Goal: Task Accomplishment & Management: Complete application form

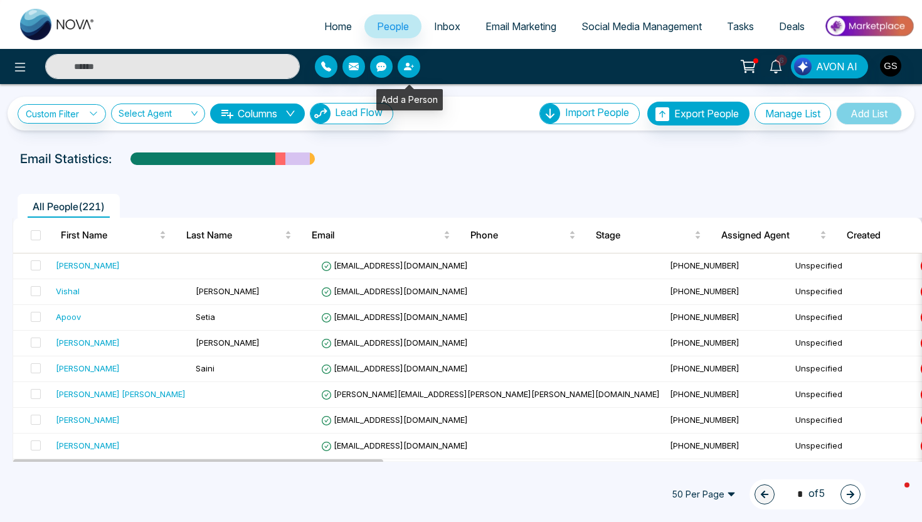
click at [409, 71] on icon "button" at bounding box center [409, 66] width 10 height 10
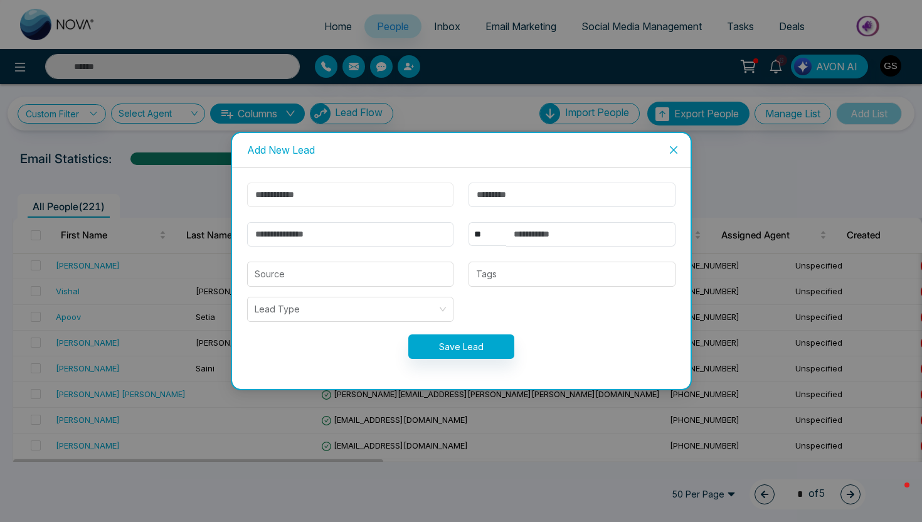
click at [332, 191] on input "text" at bounding box center [350, 194] width 207 height 24
type input "****"
click at [492, 201] on input "text" at bounding box center [571, 194] width 207 height 24
type input "******"
click at [379, 237] on input "email" at bounding box center [350, 234] width 207 height 24
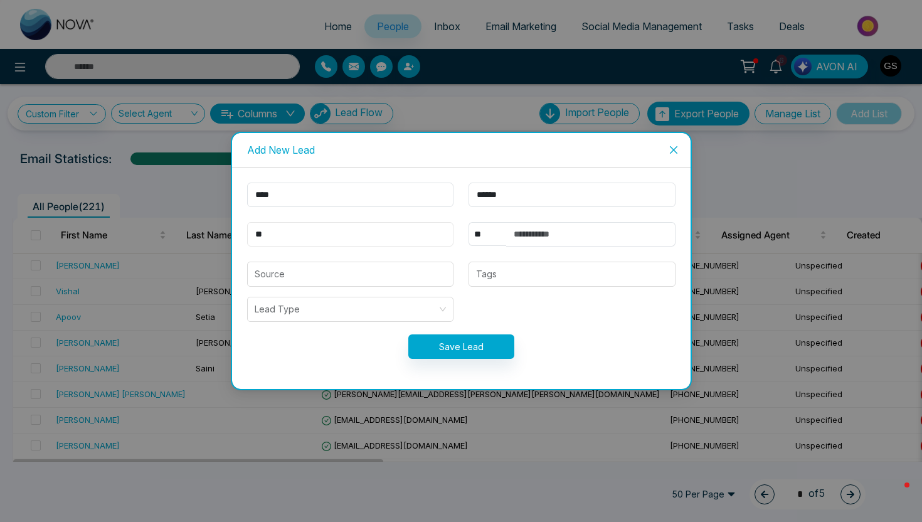
type input "*"
type input "**********"
click at [608, 297] on form "**********" at bounding box center [461, 277] width 443 height 191
click at [444, 346] on button "Save Lead" at bounding box center [461, 346] width 106 height 24
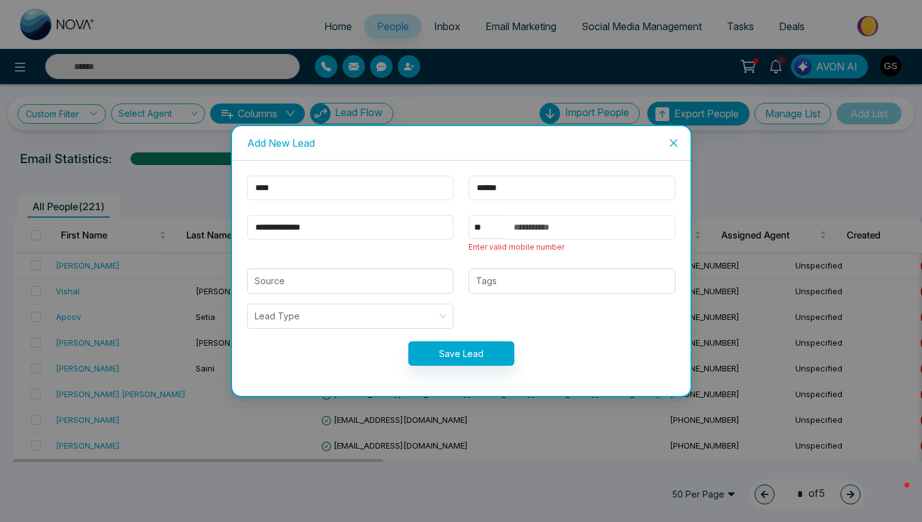
click at [542, 226] on input "text" at bounding box center [590, 227] width 169 height 24
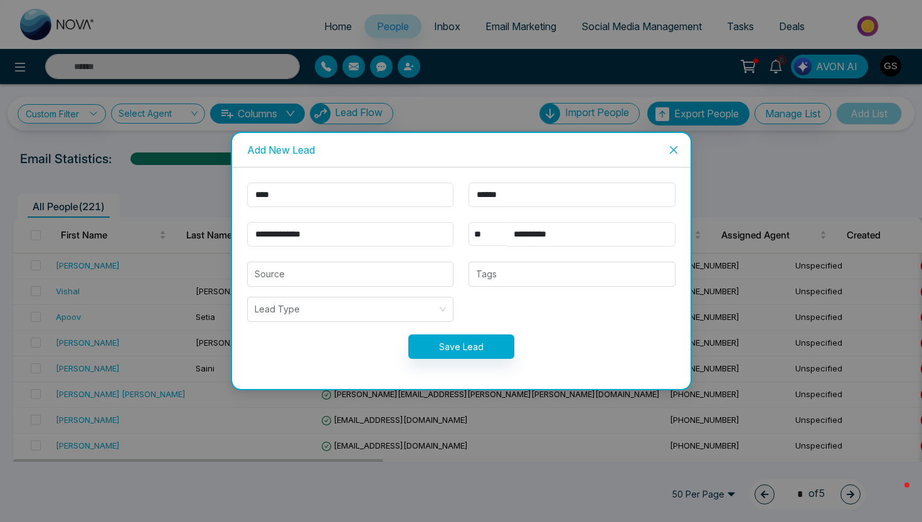
type input "**********"
click at [582, 338] on div "Save Lead" at bounding box center [461, 346] width 443 height 24
click at [472, 352] on button "Save Lead" at bounding box center [461, 346] width 106 height 24
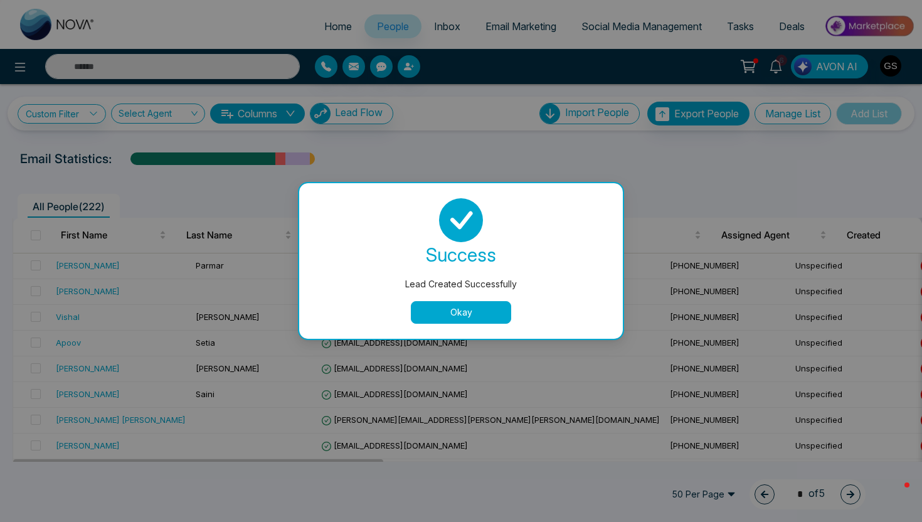
click at [466, 315] on button "Okay" at bounding box center [461, 312] width 100 height 23
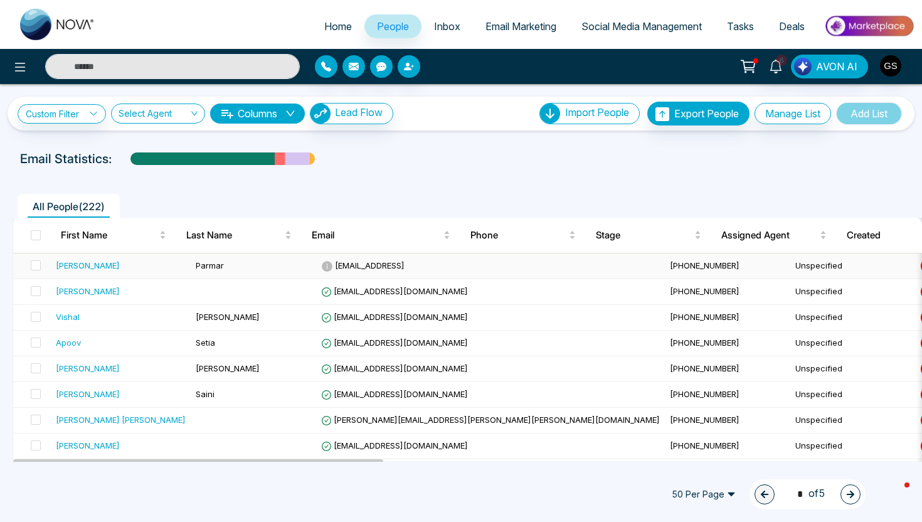
click at [321, 267] on icon at bounding box center [327, 266] width 12 height 12
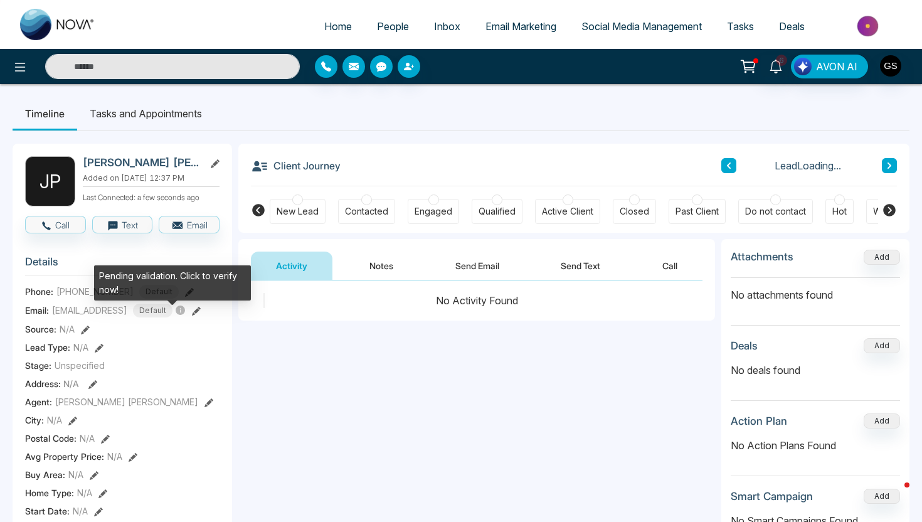
click at [176, 315] on icon at bounding box center [180, 309] width 9 height 9
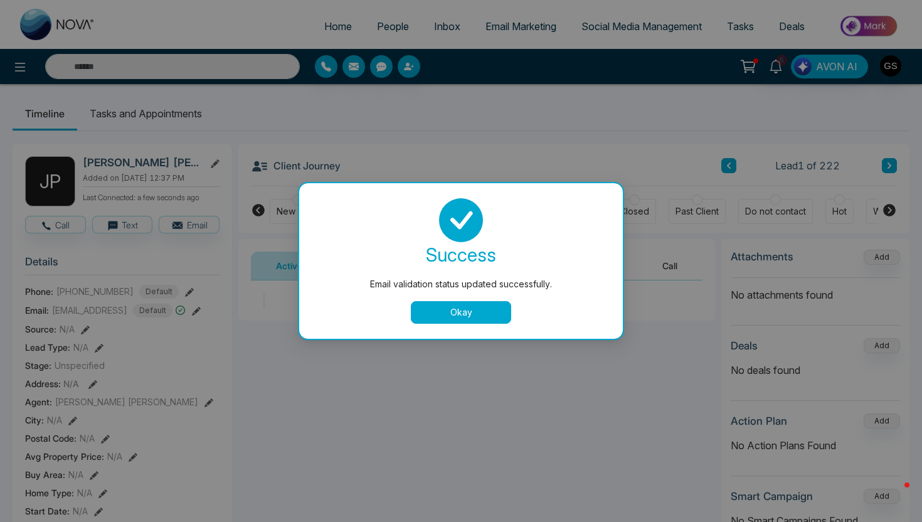
click at [460, 317] on button "Okay" at bounding box center [461, 312] width 100 height 23
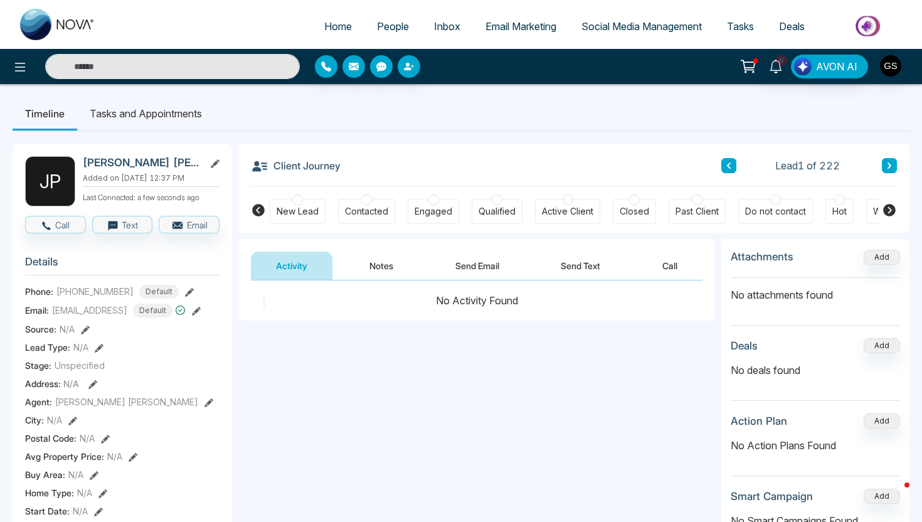
click at [387, 19] on link "People" at bounding box center [392, 26] width 57 height 24
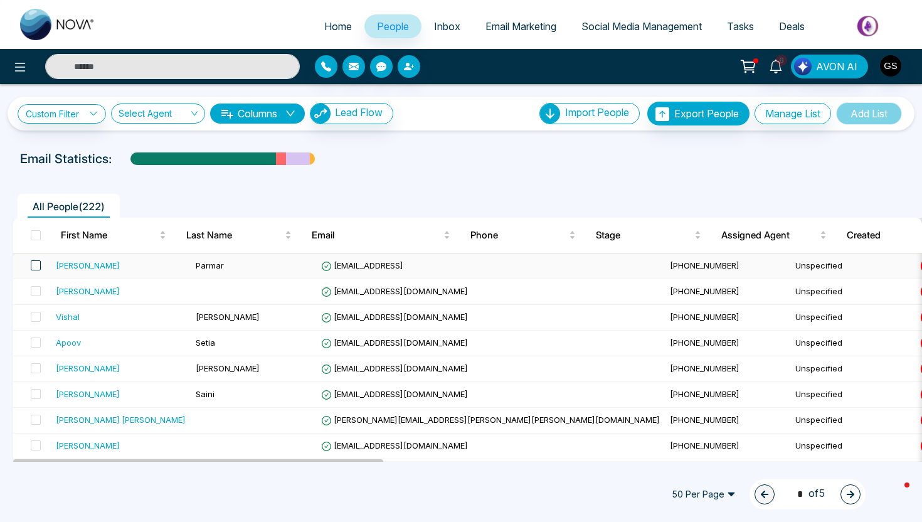
click at [34, 266] on span at bounding box center [36, 265] width 10 height 10
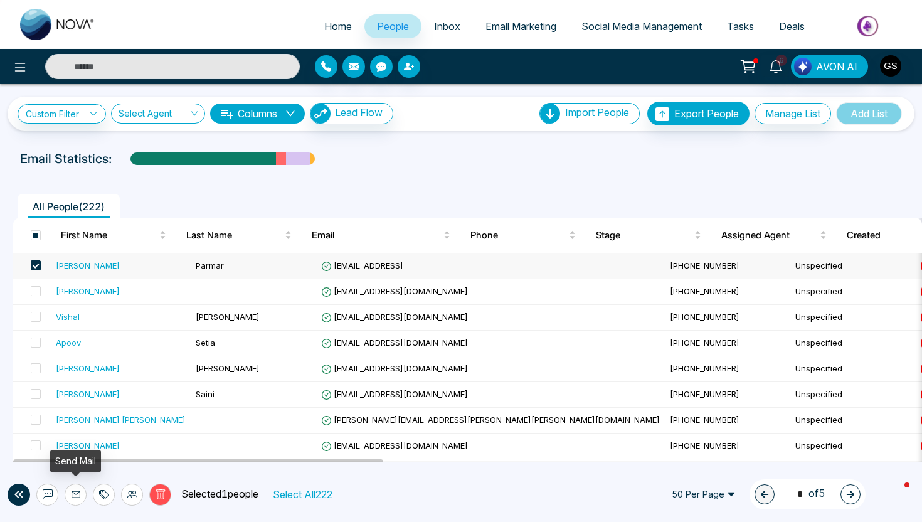
click at [79, 495] on icon at bounding box center [75, 494] width 9 height 7
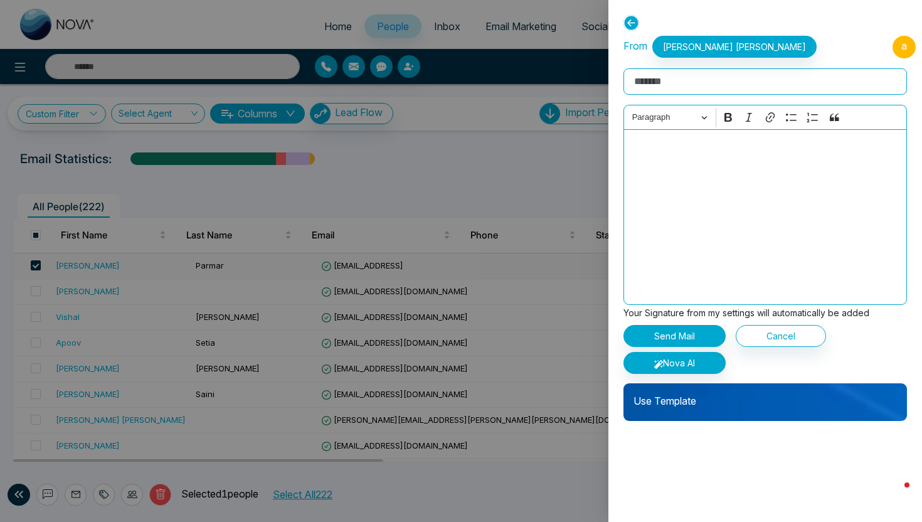
click at [684, 414] on div "Use Template" at bounding box center [764, 402] width 283 height 38
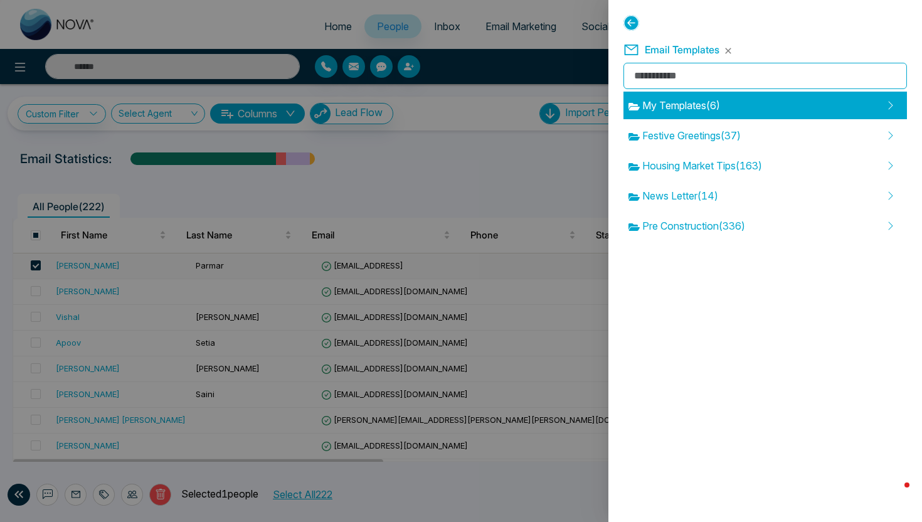
click at [699, 109] on span "My Templates ( 6 )" at bounding box center [674, 105] width 92 height 15
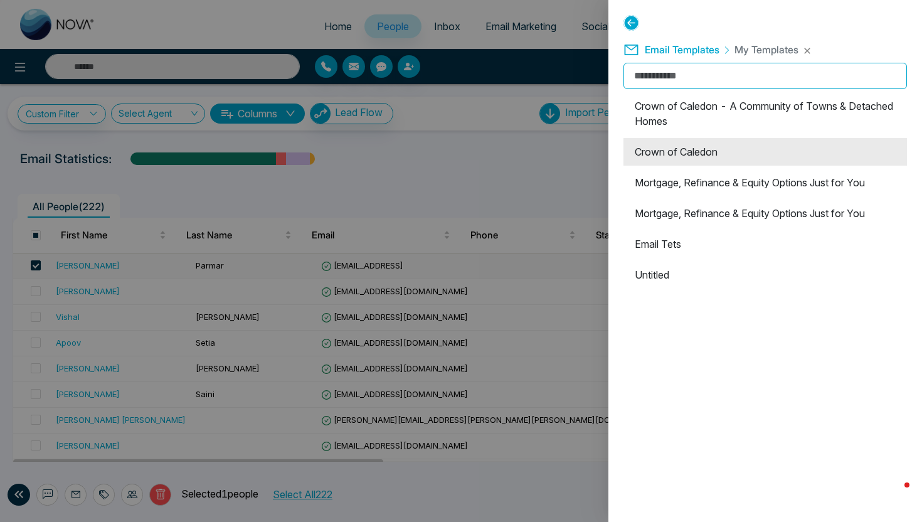
click at [714, 156] on li "Crown of Caledon" at bounding box center [764, 152] width 283 height 28
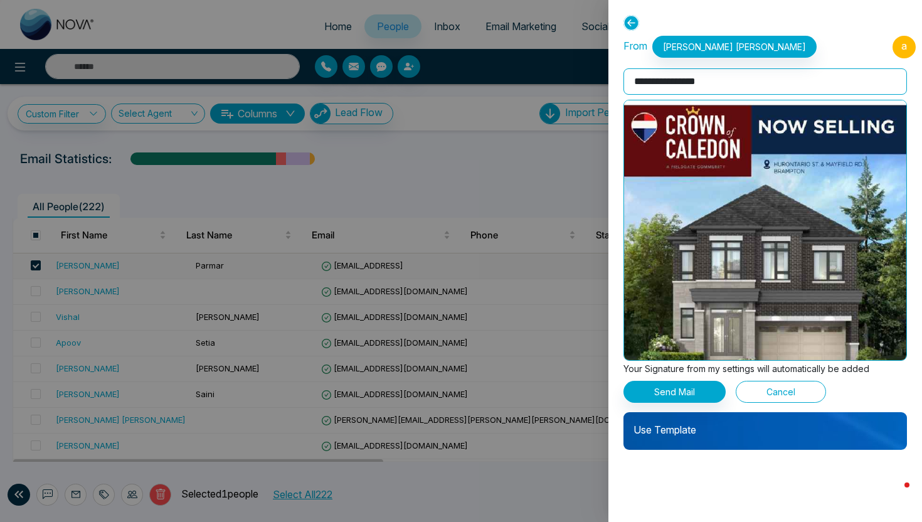
click at [759, 395] on button "Cancel" at bounding box center [781, 392] width 90 height 22
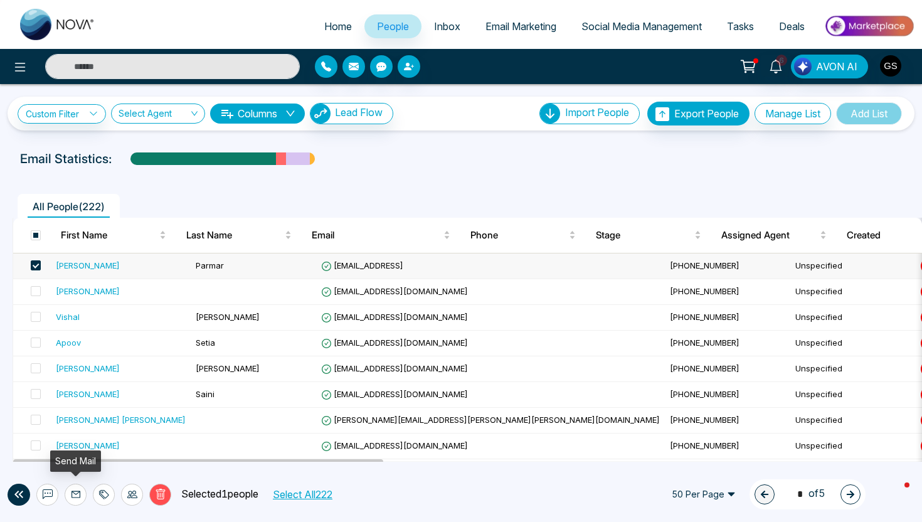
click at [78, 495] on icon at bounding box center [76, 494] width 10 height 10
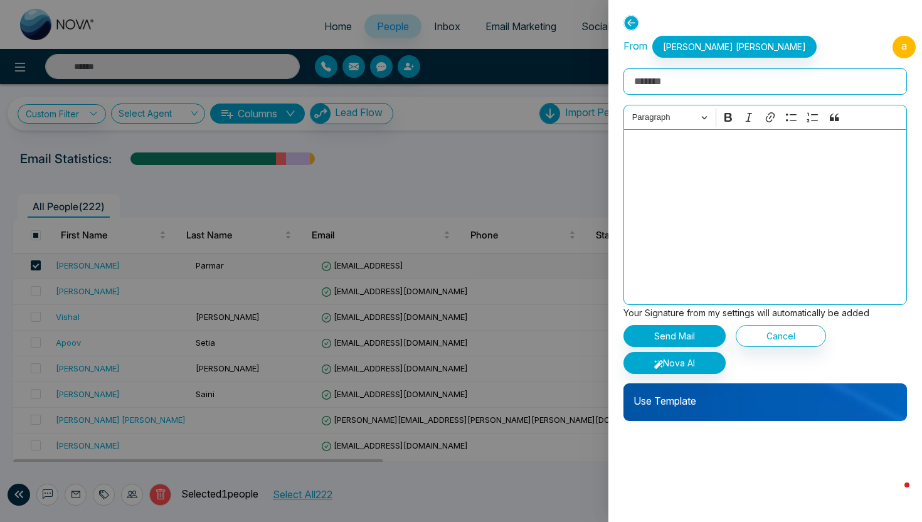
click at [702, 399] on p "Use Template" at bounding box center [764, 395] width 283 height 25
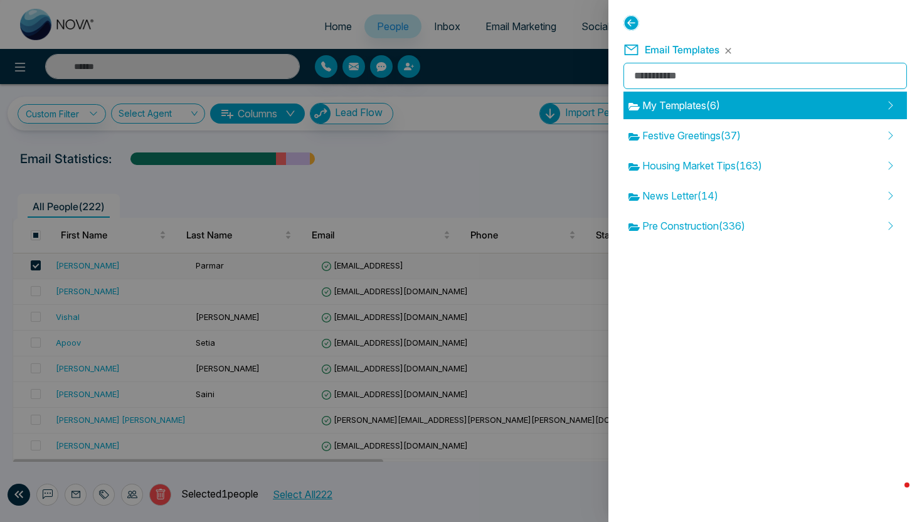
click at [707, 103] on span "My Templates ( 6 )" at bounding box center [674, 105] width 92 height 15
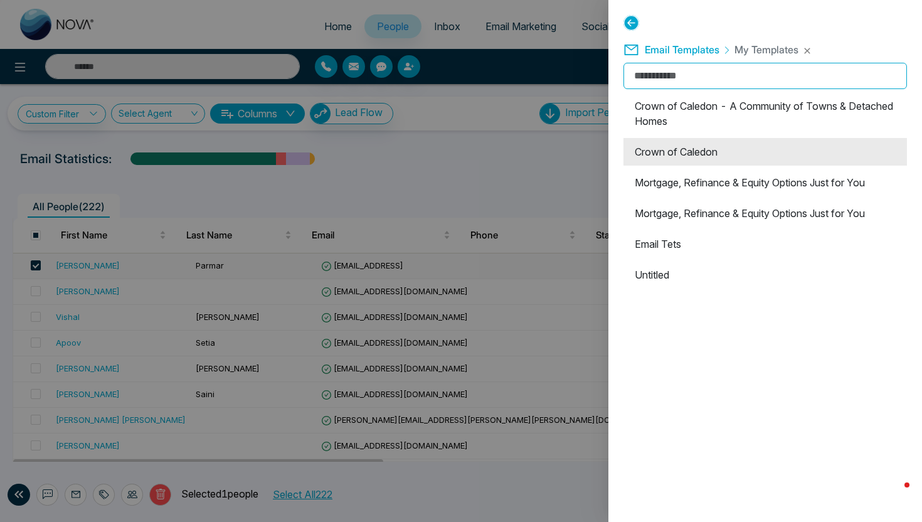
click at [703, 151] on li "Crown of Caledon" at bounding box center [764, 152] width 283 height 28
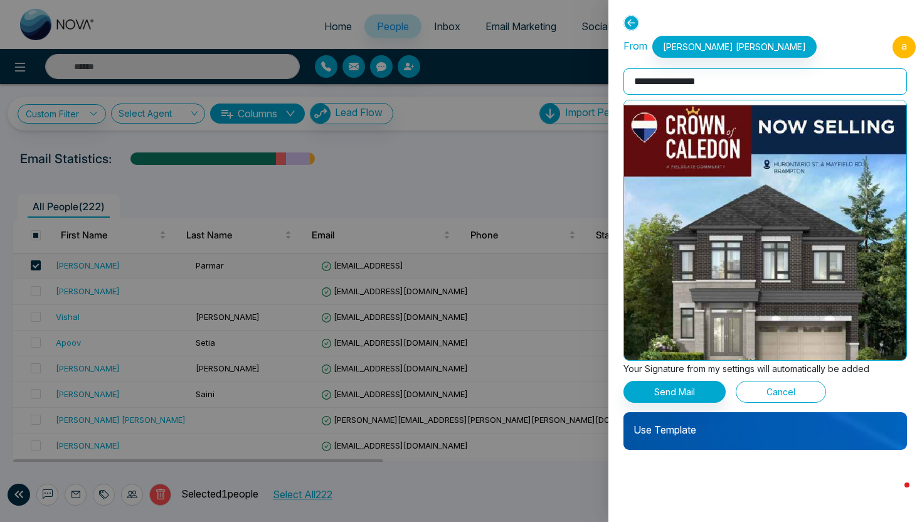
click at [753, 388] on button "Cancel" at bounding box center [781, 392] width 90 height 22
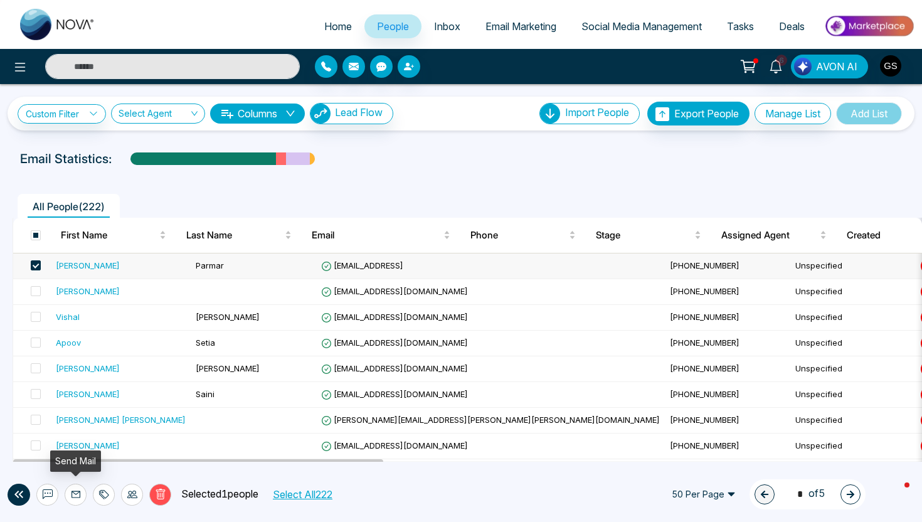
click at [71, 493] on icon at bounding box center [75, 494] width 9 height 7
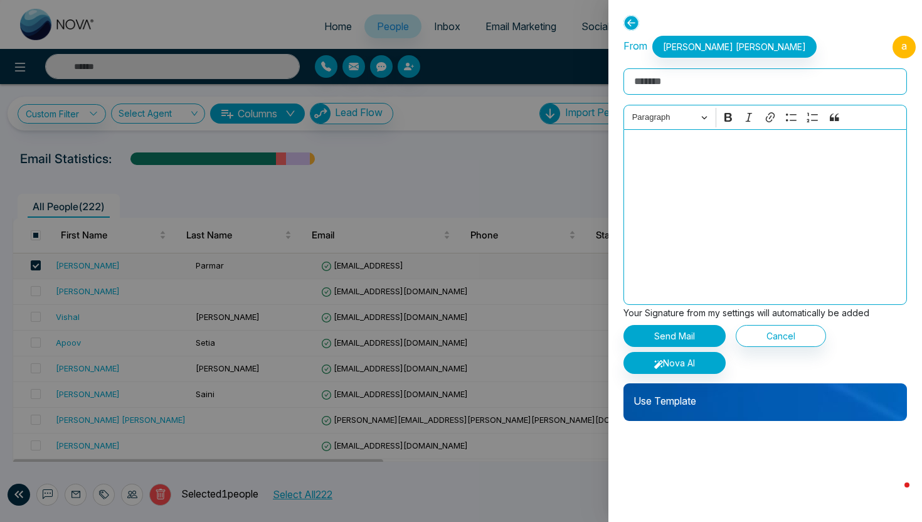
click at [652, 410] on div "Use Template" at bounding box center [764, 402] width 283 height 38
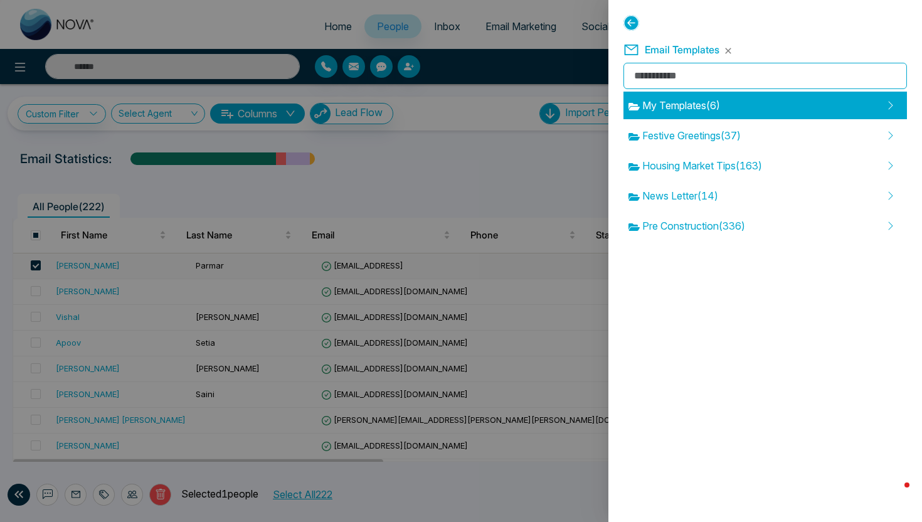
click at [694, 106] on span "My Templates ( 6 )" at bounding box center [674, 105] width 92 height 15
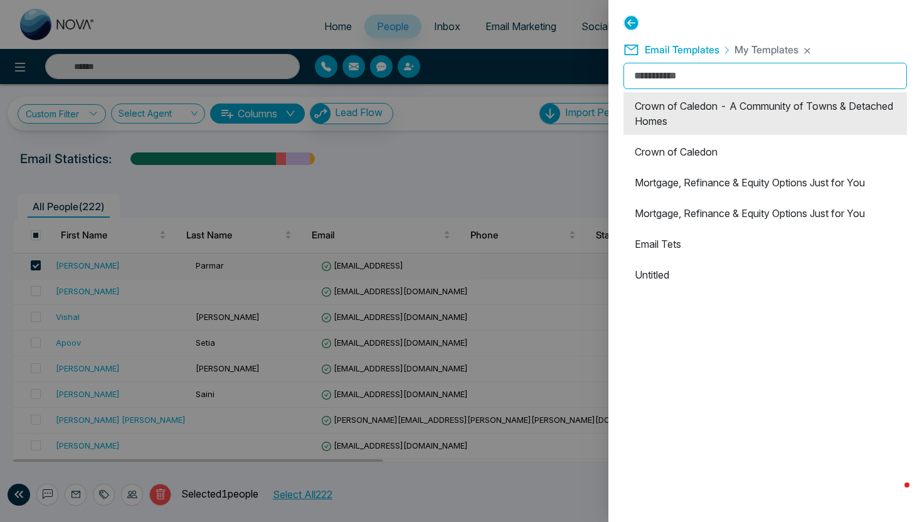
click at [702, 125] on li "Crown of Caledon - A Community of Towns & Detached Homes" at bounding box center [764, 113] width 283 height 43
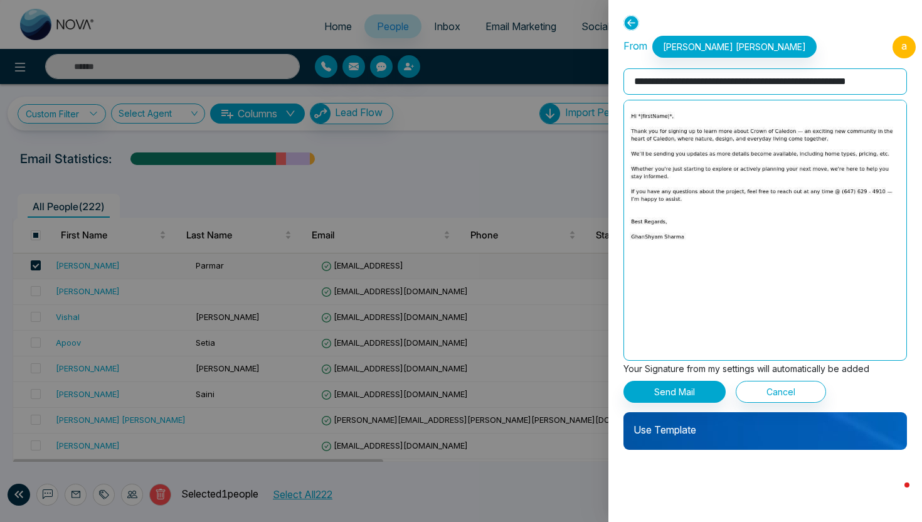
click at [627, 18] on icon at bounding box center [631, 23] width 16 height 16
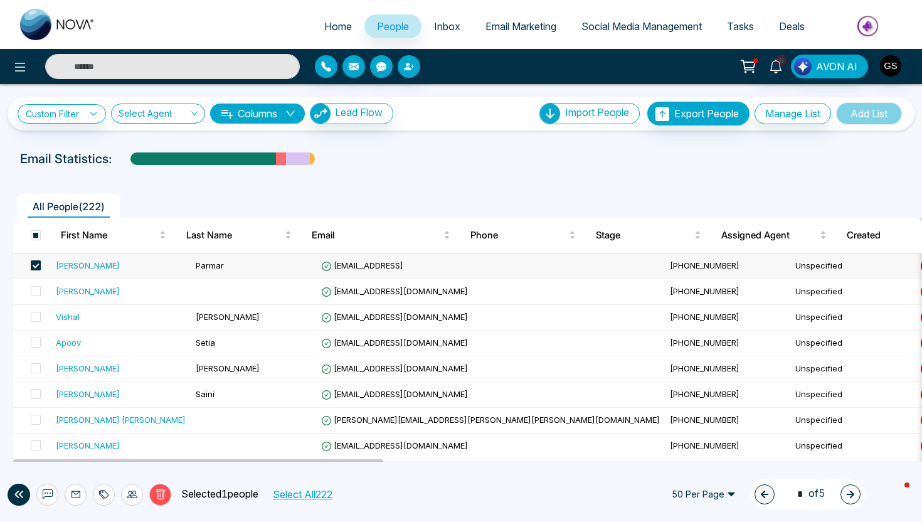
click at [37, 264] on span at bounding box center [36, 265] width 10 height 10
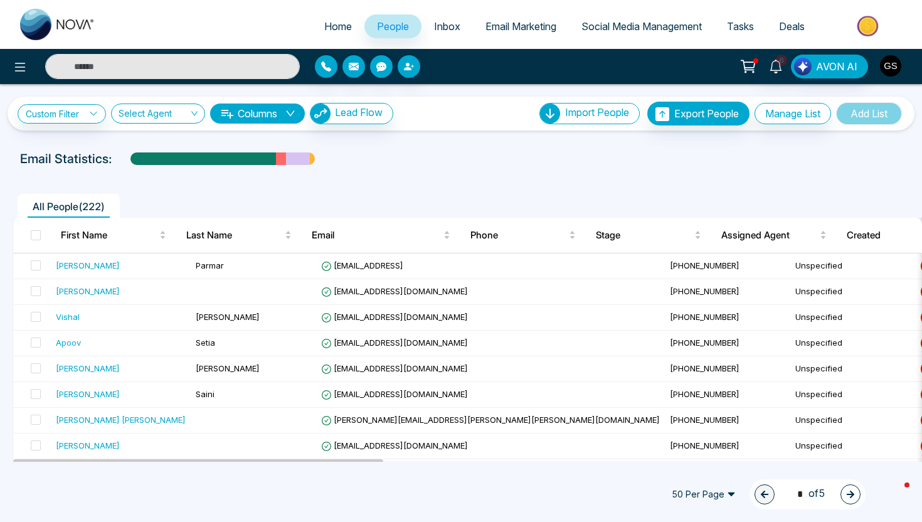
click at [897, 63] on img "button" at bounding box center [890, 65] width 21 height 21
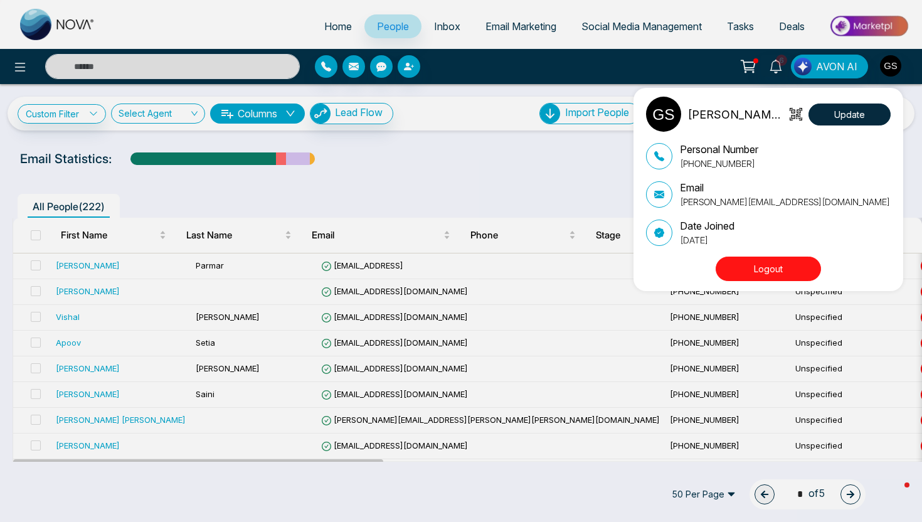
click at [754, 269] on button "Logout" at bounding box center [768, 268] width 105 height 24
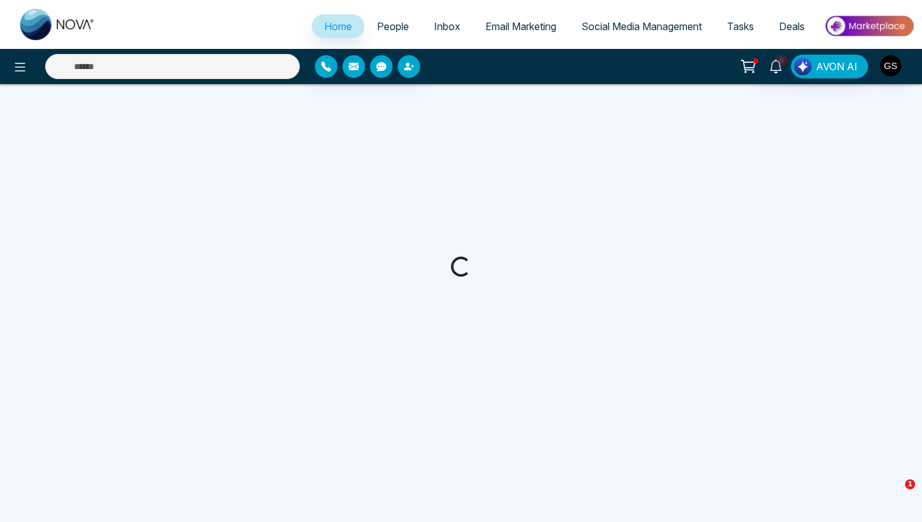
click at [394, 29] on span "People" at bounding box center [393, 26] width 32 height 13
select select "*"
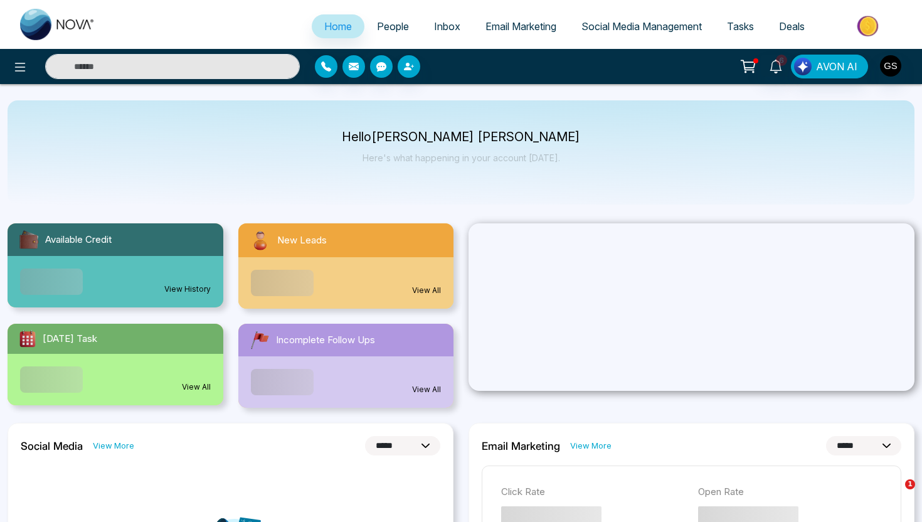
click at [389, 26] on span "People" at bounding box center [393, 26] width 32 height 13
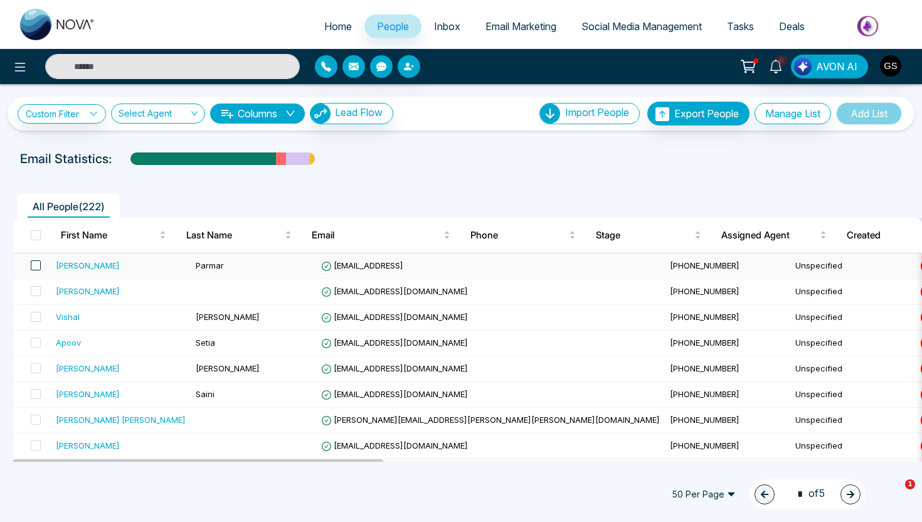
click at [38, 267] on span at bounding box center [36, 265] width 10 height 10
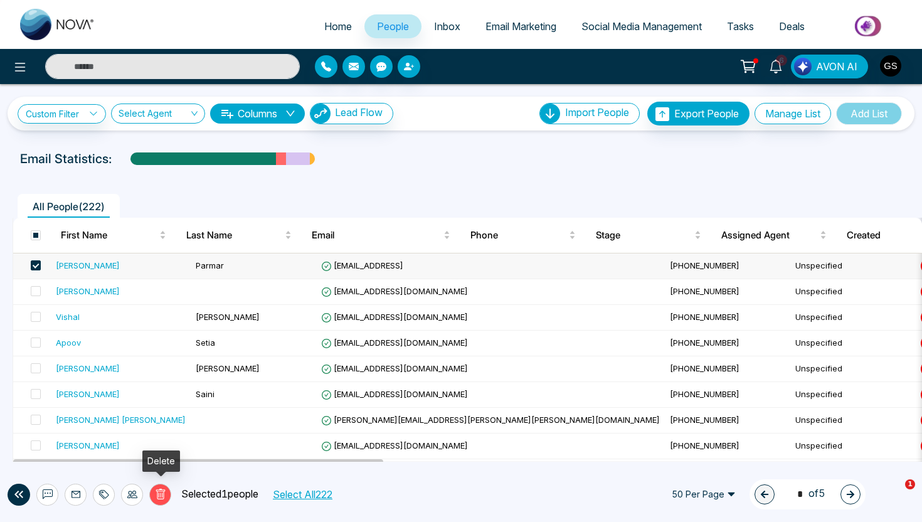
click at [159, 493] on icon at bounding box center [160, 494] width 11 height 11
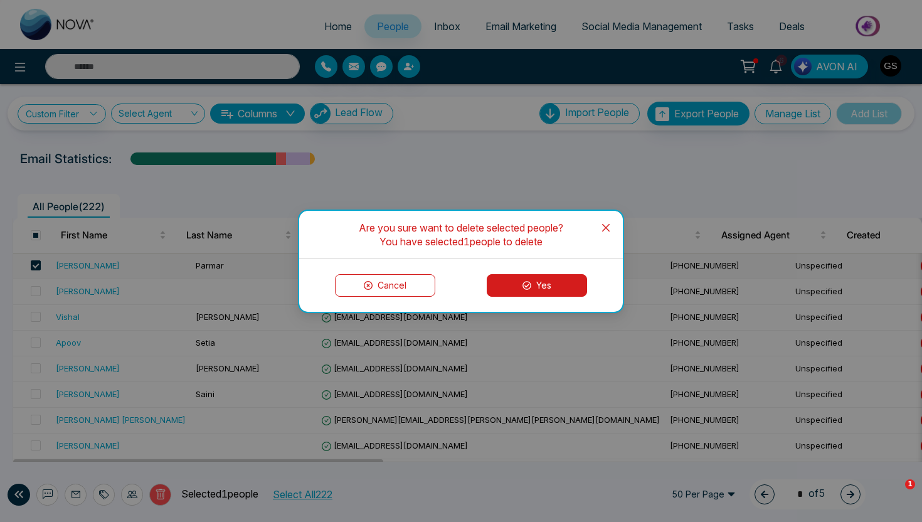
click at [546, 287] on button "Yes" at bounding box center [537, 285] width 100 height 23
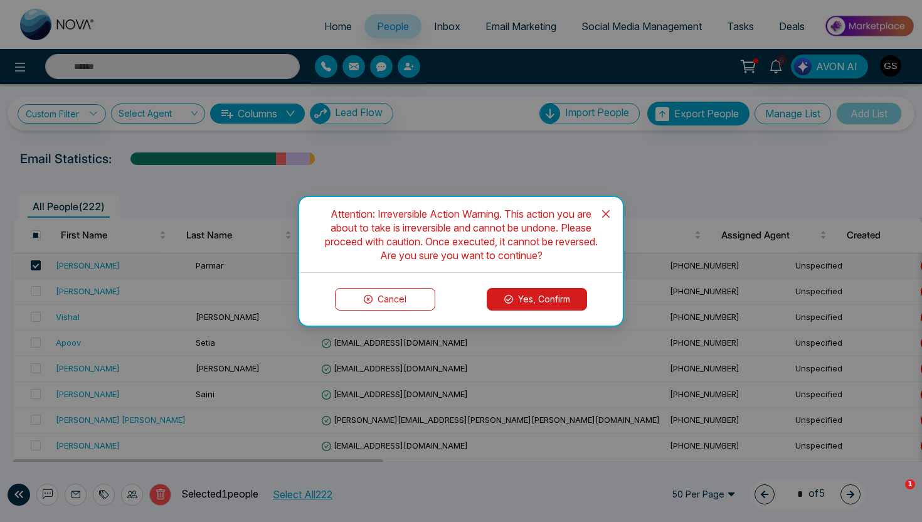
click at [544, 303] on button "Yes, Confirm" at bounding box center [537, 299] width 100 height 23
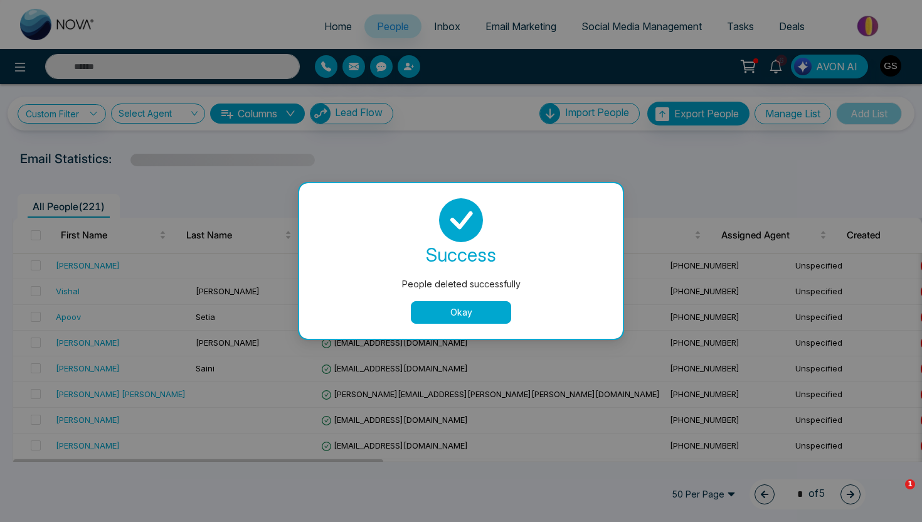
click at [485, 308] on button "Okay" at bounding box center [461, 312] width 100 height 23
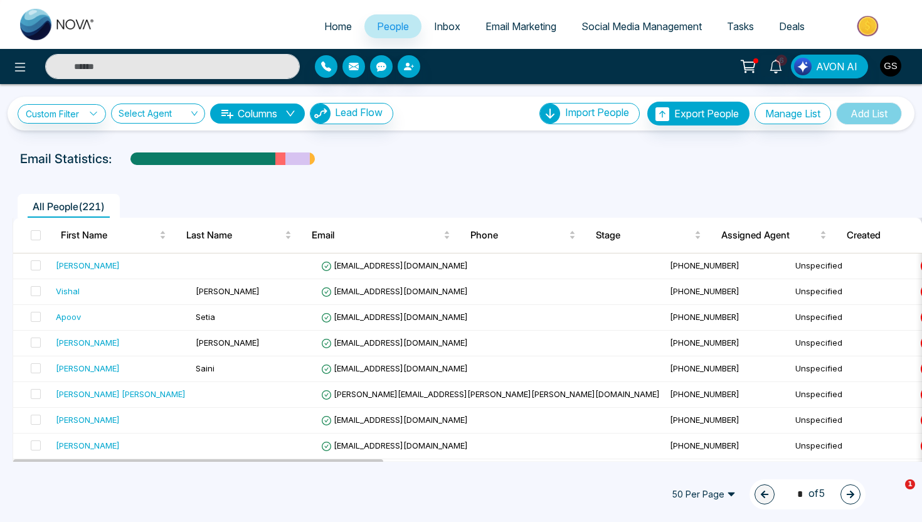
click at [891, 68] on img "button" at bounding box center [890, 65] width 21 height 21
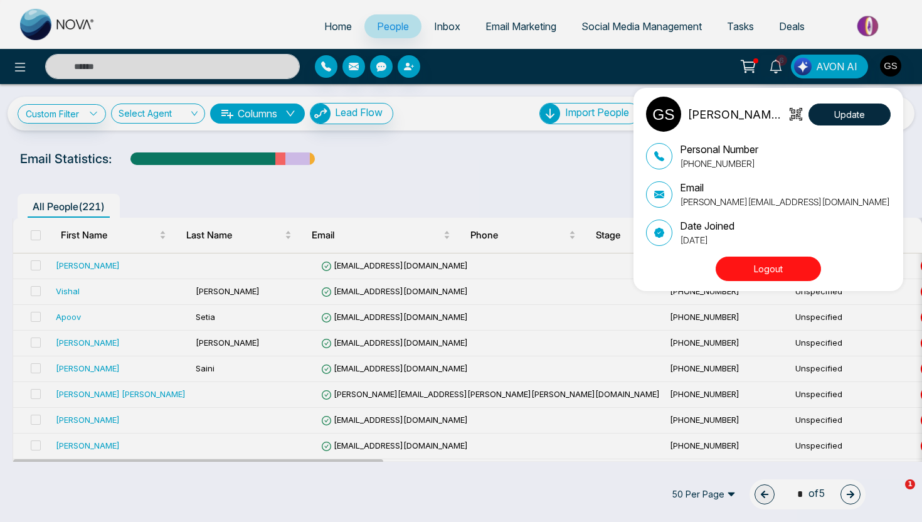
click at [778, 264] on button "Logout" at bounding box center [768, 268] width 105 height 24
